Goal: Task Accomplishment & Management: Manage account settings

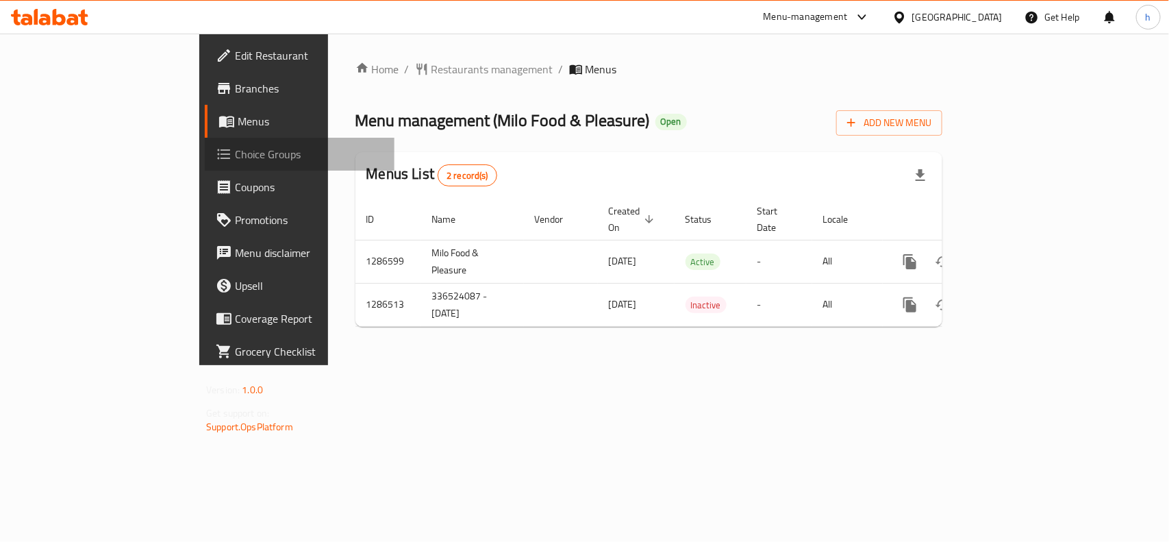
click at [235, 153] on span "Choice Groups" at bounding box center [309, 154] width 149 height 16
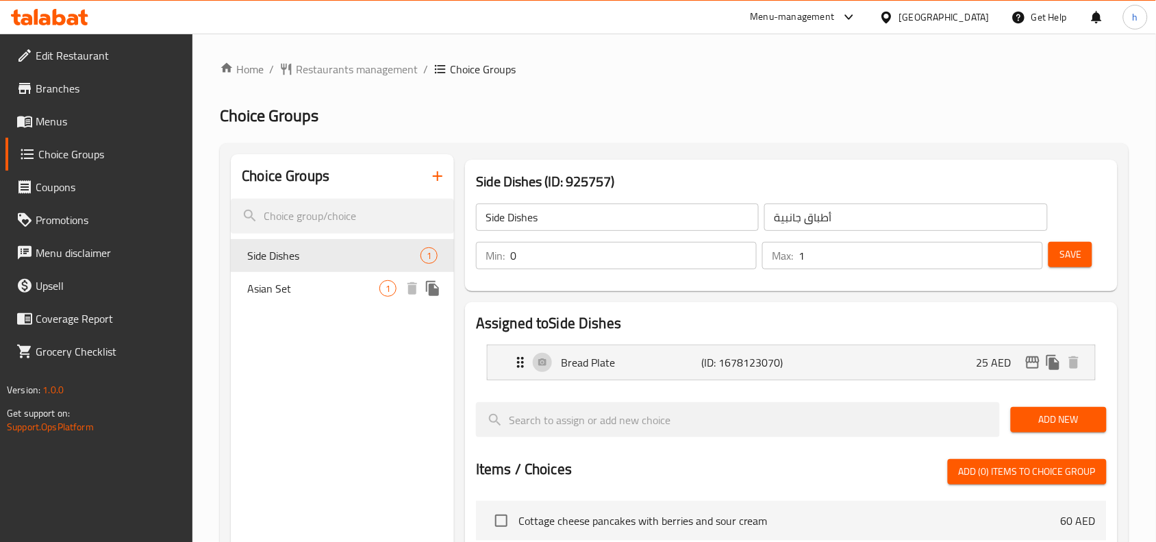
click at [334, 290] on span "Asian Set" at bounding box center [313, 288] width 132 height 16
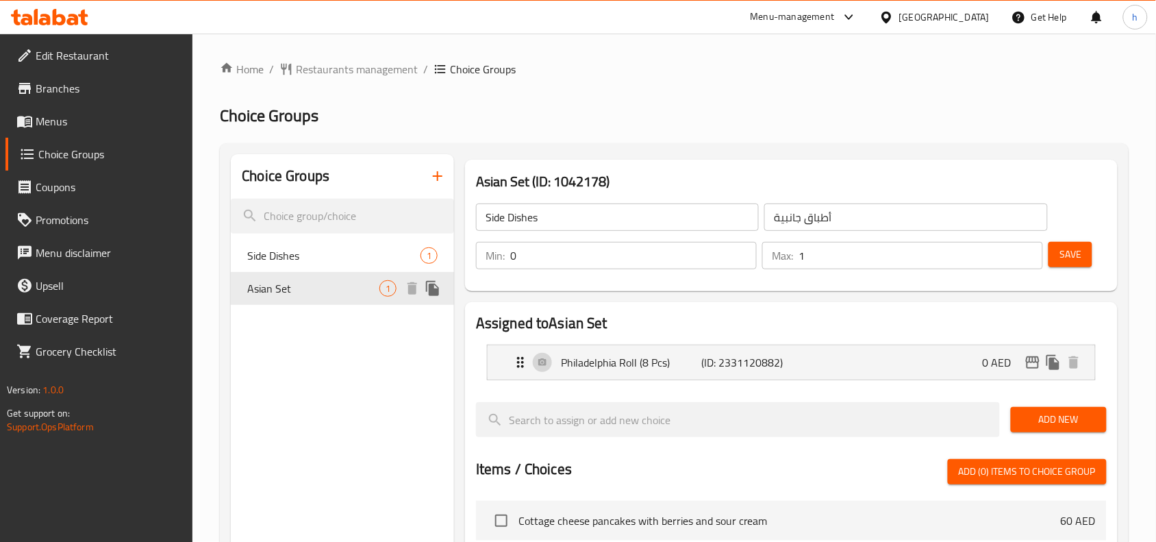
type input "Asian Set"
type input "قائمة آسيوية"
type input "1"
click at [339, 62] on span "Restaurants management" at bounding box center [357, 69] width 122 height 16
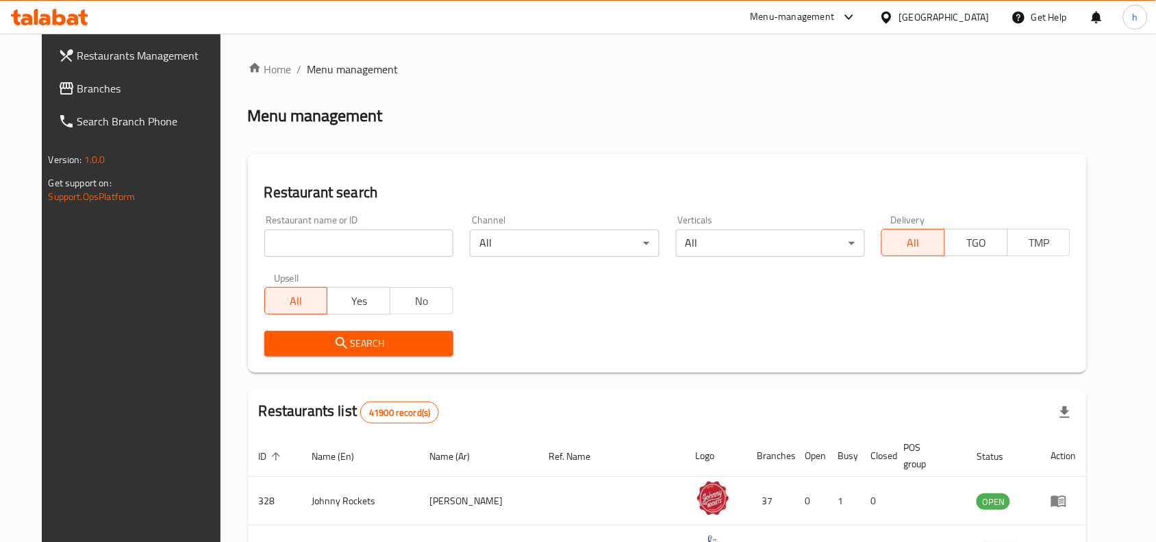
click at [106, 81] on span "Branches" at bounding box center [150, 88] width 147 height 16
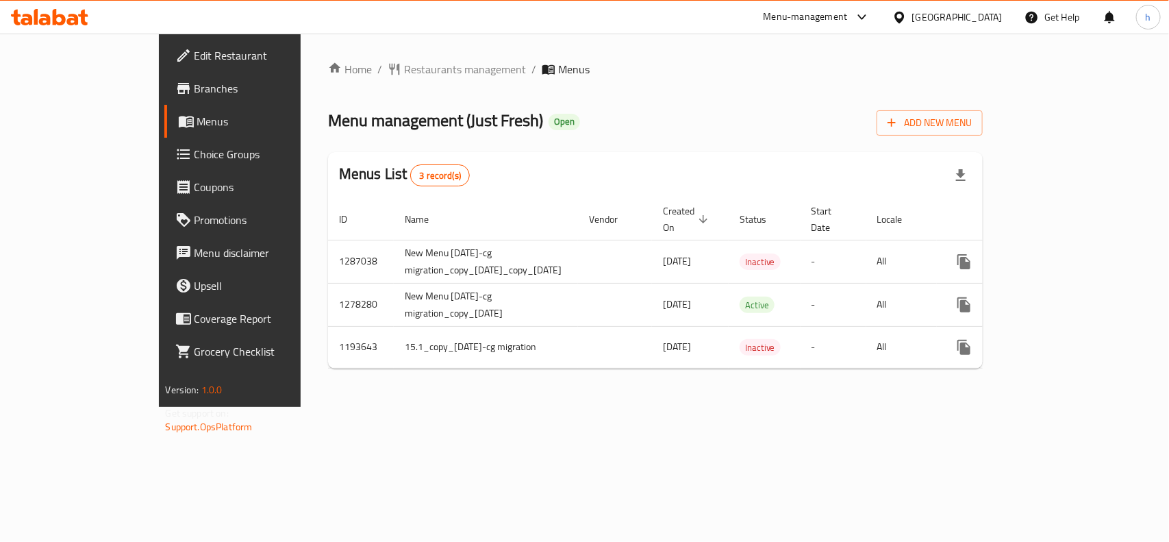
click at [194, 148] on span "Choice Groups" at bounding box center [268, 154] width 149 height 16
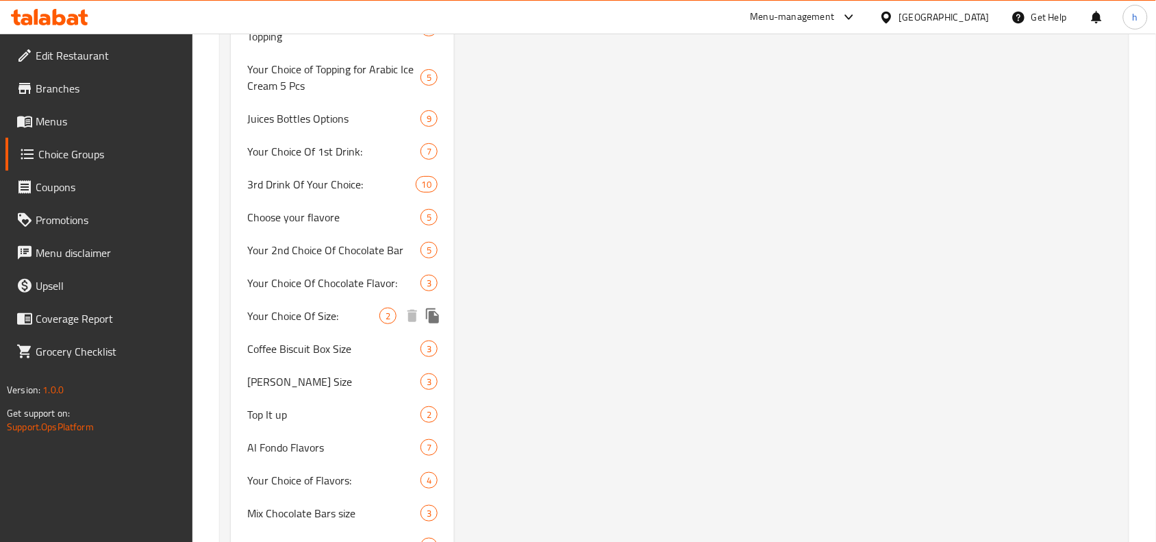
scroll to position [3166, 0]
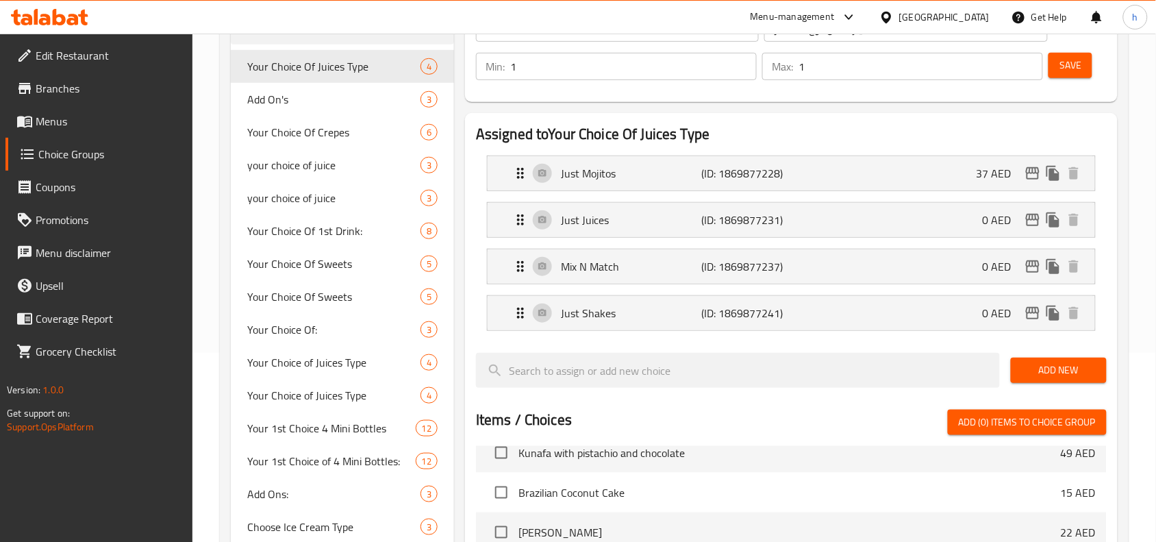
scroll to position [115, 0]
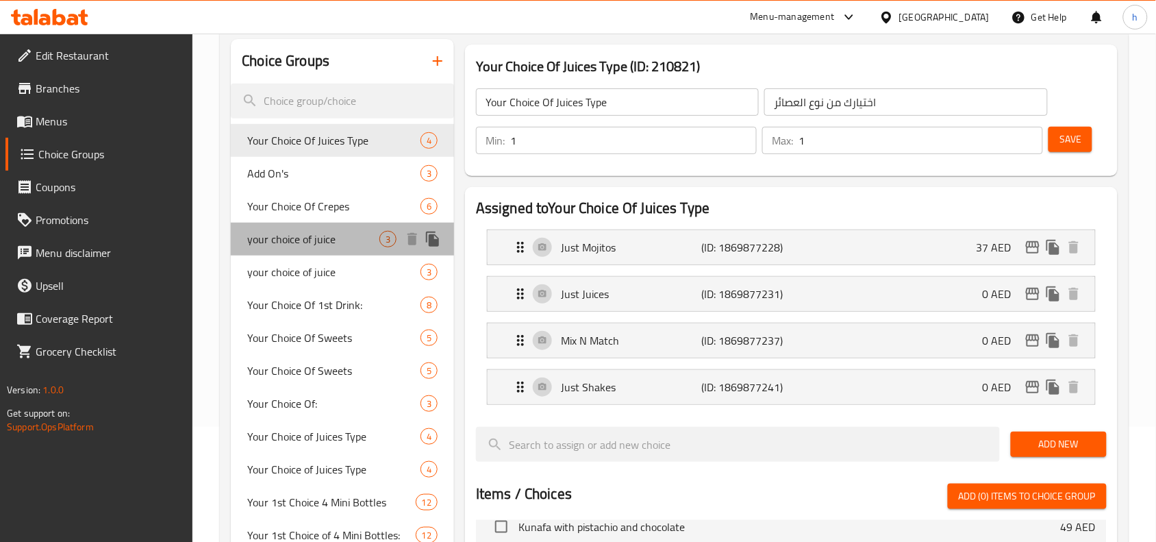
click at [269, 236] on span "your choice of juice" at bounding box center [313, 239] width 132 height 16
type input "your choice of juice"
type input "إختيارك من العصير"
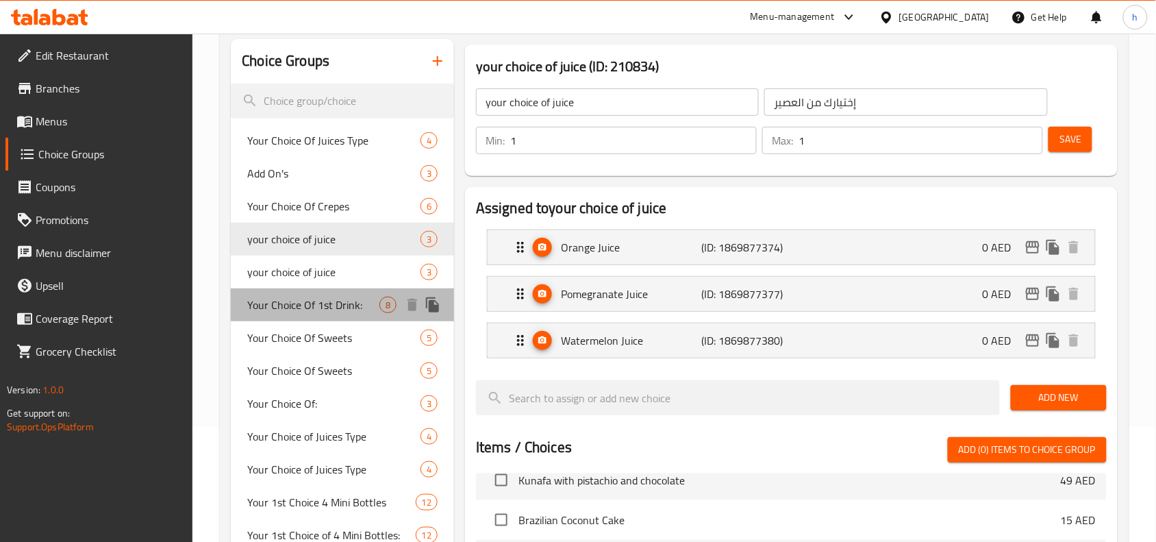
click at [281, 308] on span "Your Choice Of 1st Drink:" at bounding box center [313, 304] width 132 height 16
click at [295, 387] on div "Your Choice Of: 3" at bounding box center [342, 403] width 223 height 33
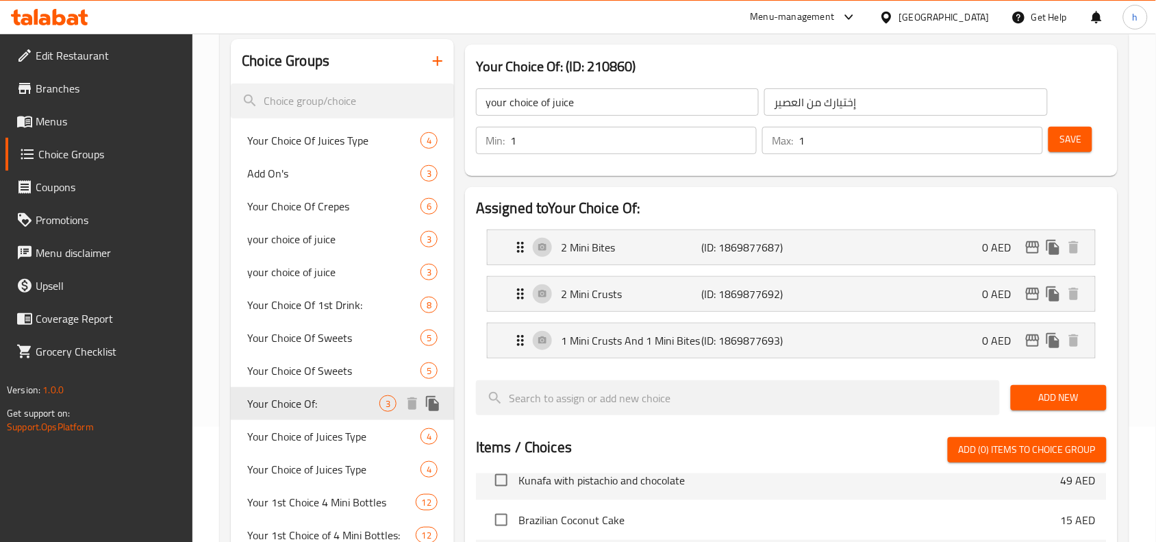
type input "Your Choice Of:"
type input "إختيارك من :"
click at [299, 409] on span "Your Choice Of:" at bounding box center [313, 403] width 132 height 16
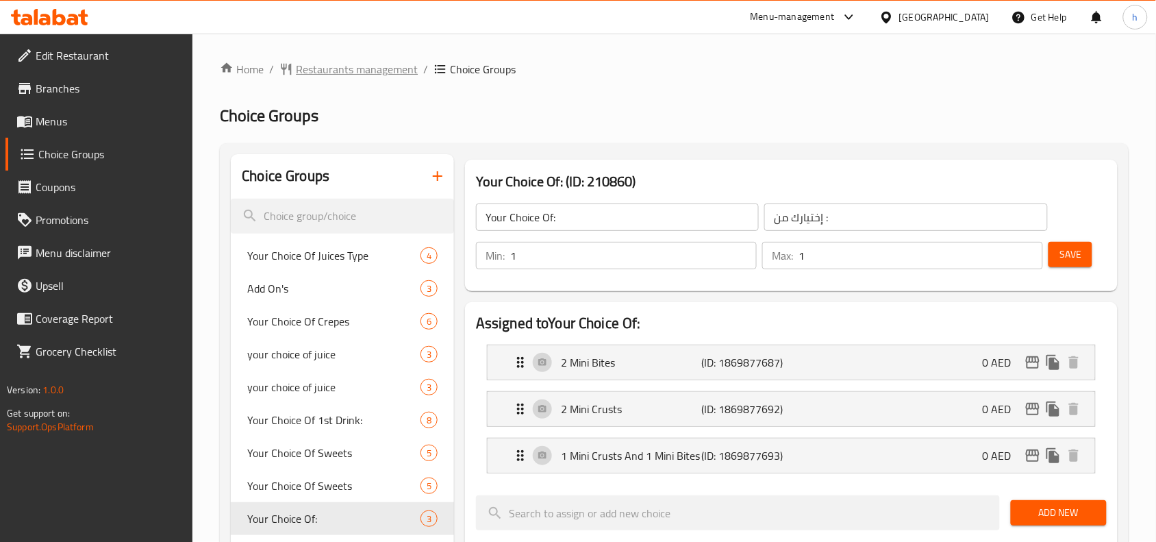
click at [325, 68] on span "Restaurants management" at bounding box center [357, 69] width 122 height 16
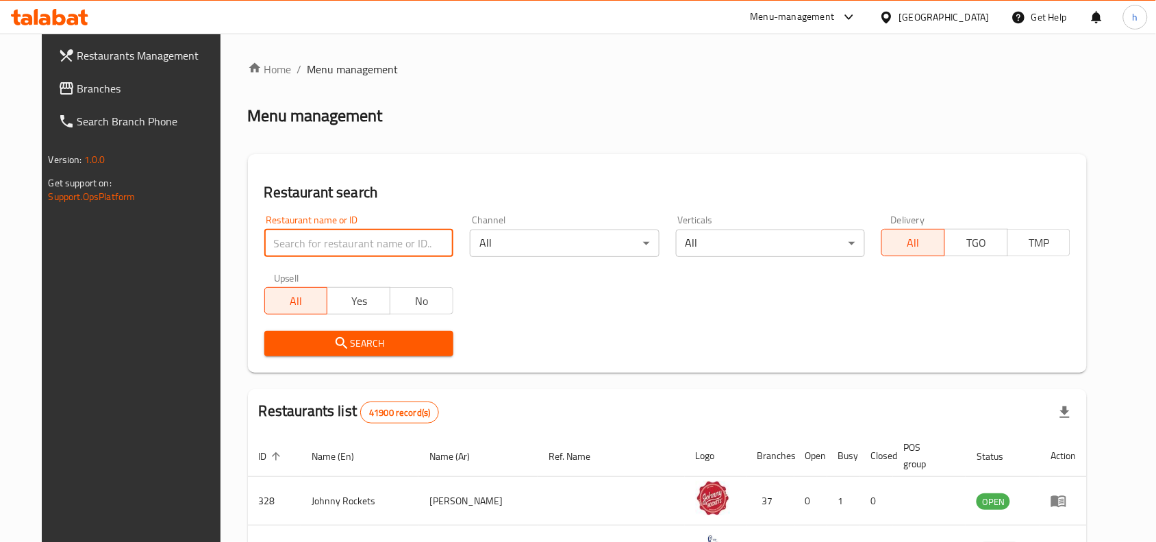
click at [333, 233] on input "search" at bounding box center [358, 242] width 189 height 27
paste input "756687"
type input "756687"
click at [129, 84] on span "Branches" at bounding box center [150, 88] width 147 height 16
